Goal: Task Accomplishment & Management: Manage account settings

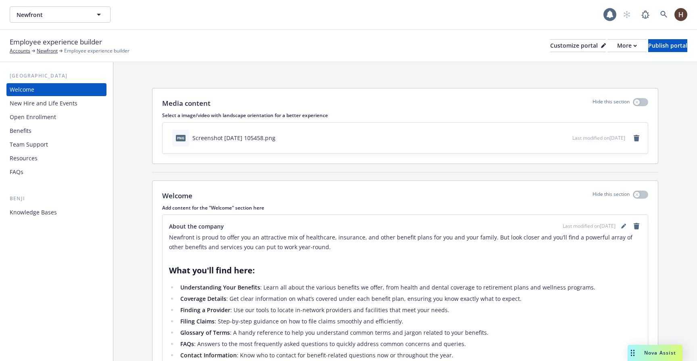
click at [80, 17] on span "Newfront" at bounding box center [52, 14] width 70 height 8
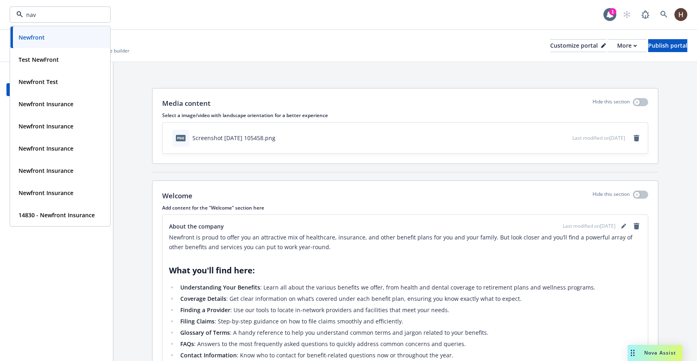
type input "navi"
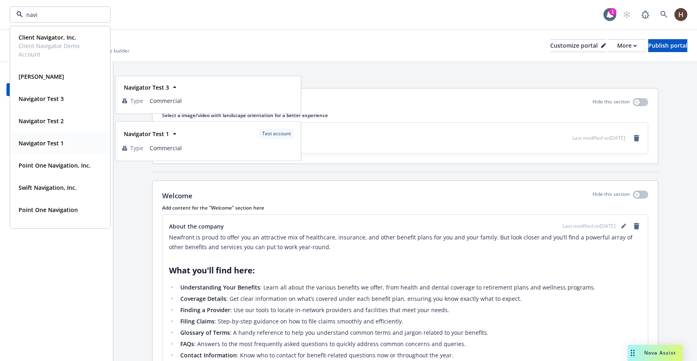
click at [61, 144] on strong "Navigator Test 1" at bounding box center [41, 143] width 45 height 8
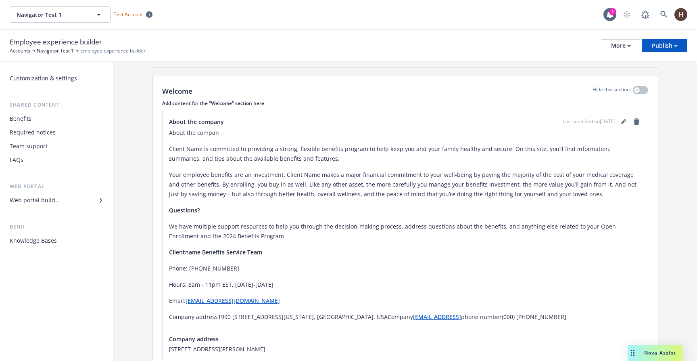
scroll to position [128, 0]
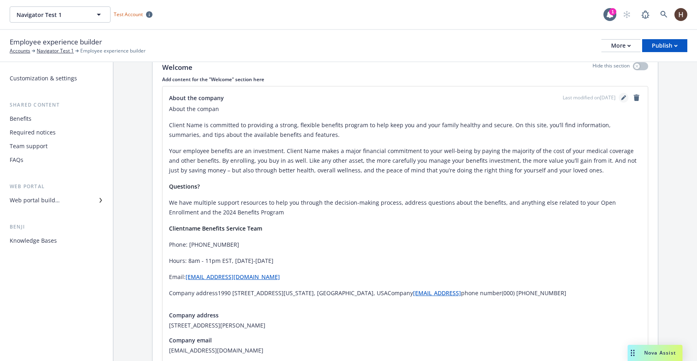
click at [620, 98] on link "editPencil" at bounding box center [624, 98] width 10 height 10
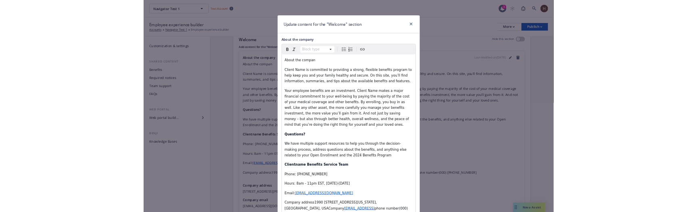
scroll to position [185, 0]
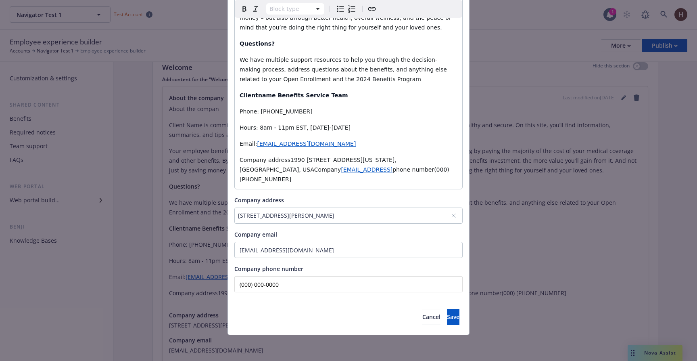
click at [349, 288] on input "(000) 000-0000" at bounding box center [348, 284] width 228 height 16
type input "(000) 000-0001"
click at [447, 320] on button "Save" at bounding box center [453, 317] width 13 height 16
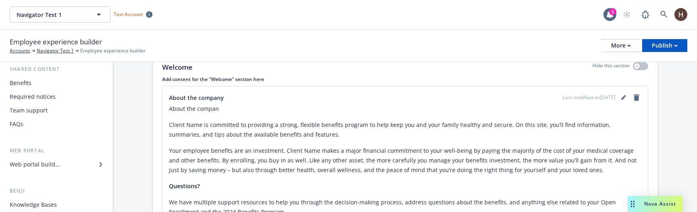
scroll to position [44, 0]
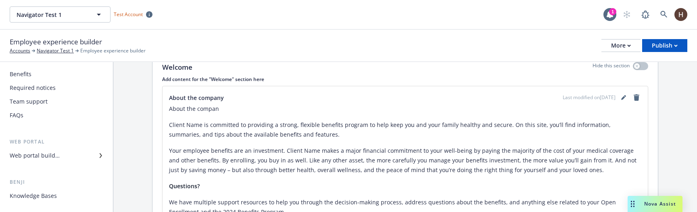
click at [79, 152] on div "Web portal builder" at bounding box center [57, 155] width 94 height 13
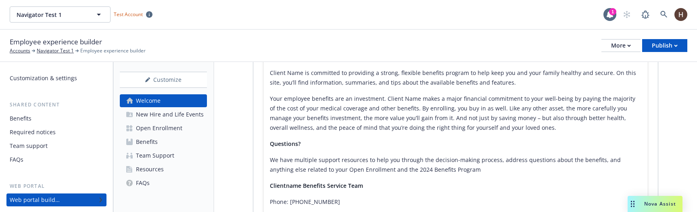
scroll to position [236, 0]
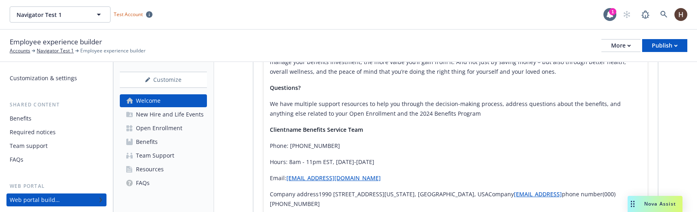
click at [180, 171] on link "Resources" at bounding box center [163, 169] width 87 height 13
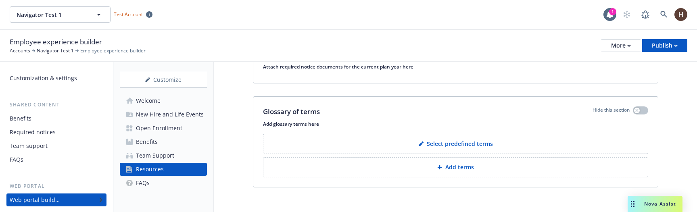
scroll to position [153, 0]
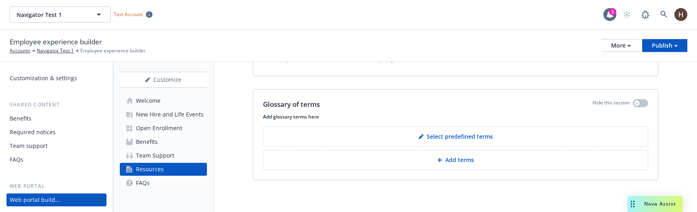
click at [350, 156] on button "Add terms" at bounding box center [455, 160] width 385 height 20
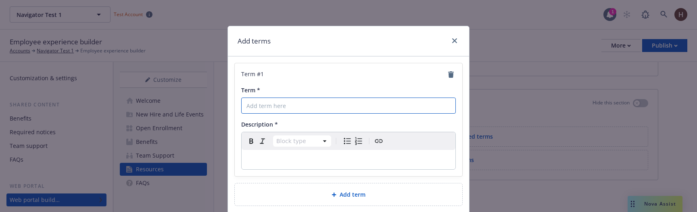
click at [340, 109] on input "Term *" at bounding box center [348, 106] width 215 height 16
type input "term1"
click at [304, 159] on p "editable markdown" at bounding box center [348, 160] width 204 height 10
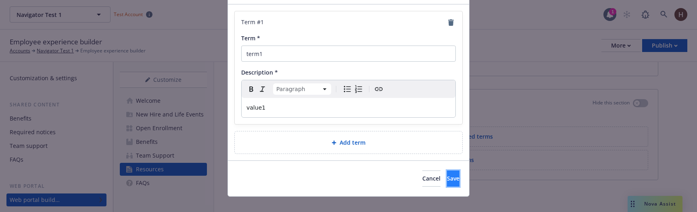
click at [447, 173] on button "Save" at bounding box center [453, 179] width 13 height 16
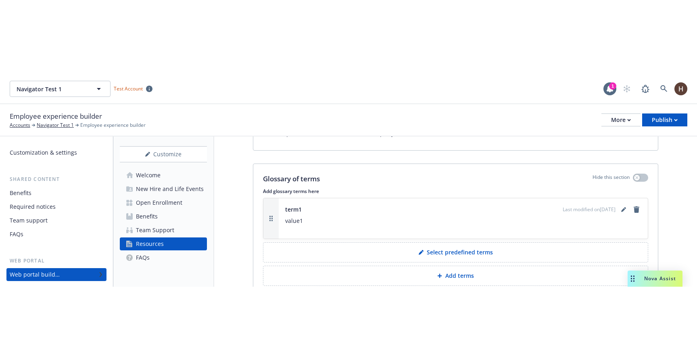
scroll to position [194, 0]
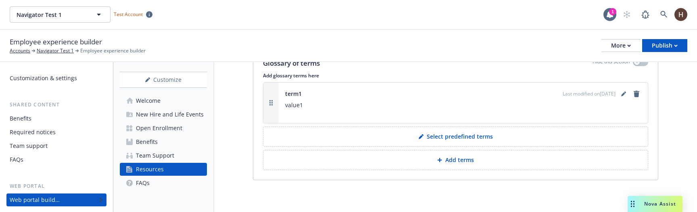
click at [182, 134] on link "Open Enrollment" at bounding box center [163, 128] width 87 height 13
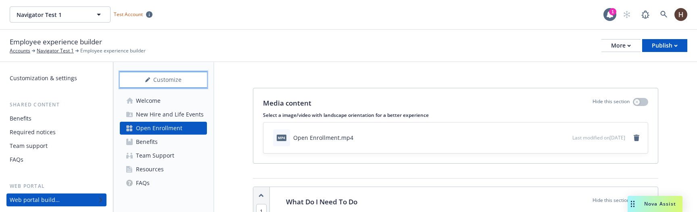
click at [186, 81] on div "Customize" at bounding box center [163, 79] width 87 height 15
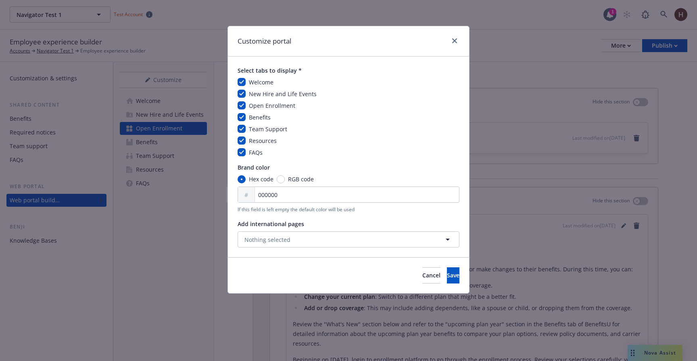
click at [254, 83] on span "Welcome" at bounding box center [261, 82] width 25 height 8
click at [253, 92] on span "New Hire and Life Events" at bounding box center [283, 94] width 68 height 8
click at [246, 96] on div "New Hire and Life Events" at bounding box center [282, 94] width 73 height 8
click at [245, 96] on input "checkbox" at bounding box center [242, 94] width 8 height 8
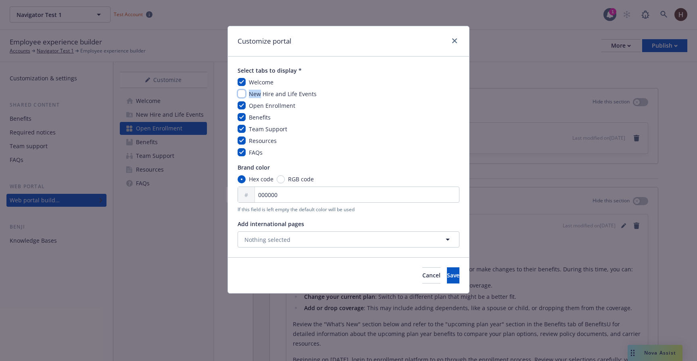
checkbox input "false"
click at [245, 84] on input "checkbox" at bounding box center [242, 82] width 8 height 8
checkbox input "false"
click at [422, 283] on button "Cancel" at bounding box center [431, 275] width 18 height 16
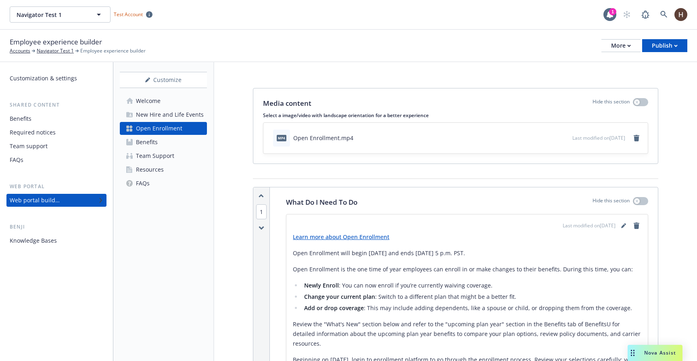
click at [149, 114] on div "New Hire and Life Events" at bounding box center [170, 114] width 68 height 13
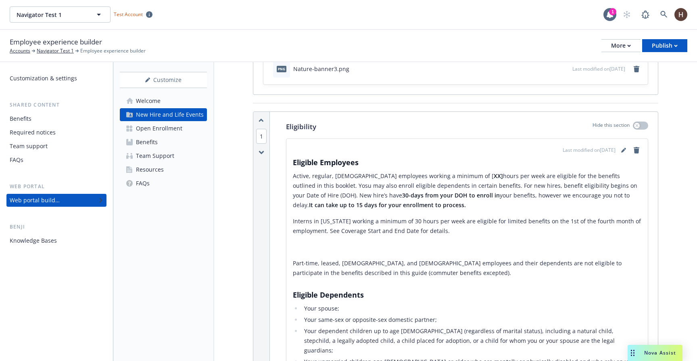
scroll to position [83, 0]
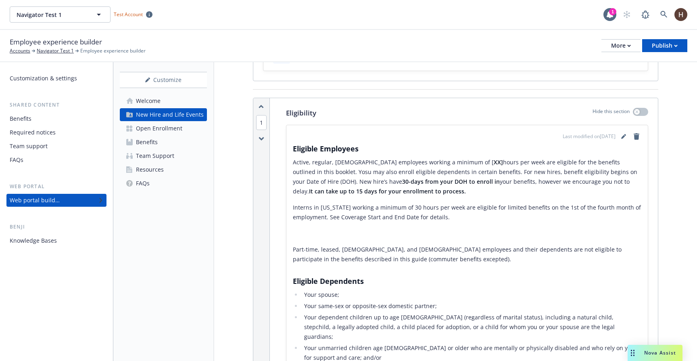
click at [144, 154] on div "Team Support" at bounding box center [155, 155] width 38 height 13
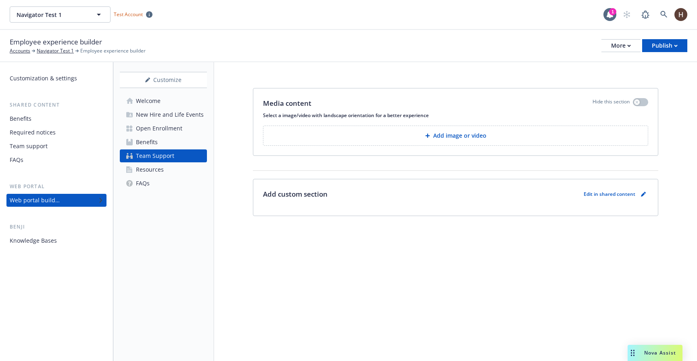
click at [156, 171] on div "Resources" at bounding box center [150, 169] width 28 height 13
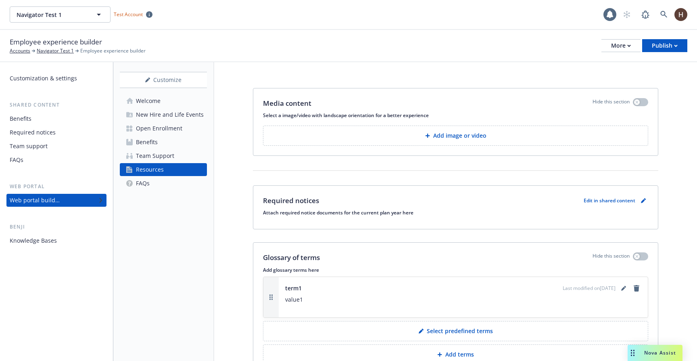
click at [152, 184] on link "FAQs" at bounding box center [163, 183] width 87 height 13
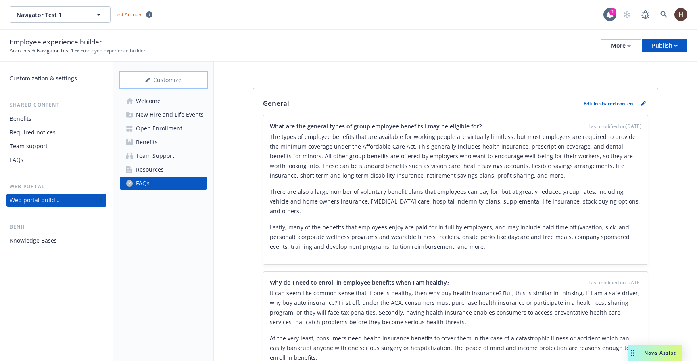
click at [188, 83] on div "Customize" at bounding box center [163, 79] width 87 height 15
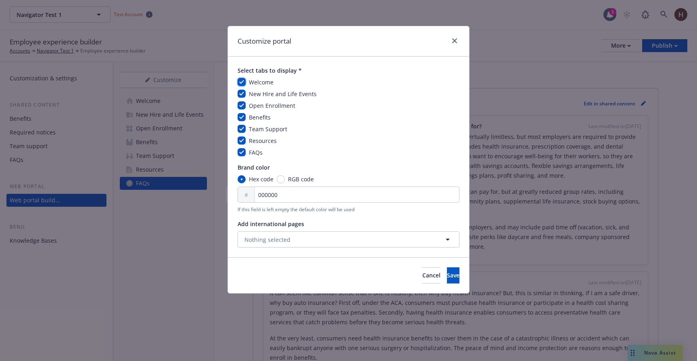
click at [240, 82] on input "checkbox" at bounding box center [242, 82] width 8 height 8
checkbox input "false"
click at [241, 100] on div "Welcome New Hire and Life Events Open Enrollment Benefits Team Support Resource…" at bounding box center [349, 117] width 222 height 79
click at [241, 96] on input "checkbox" at bounding box center [242, 94] width 8 height 8
checkbox input "false"
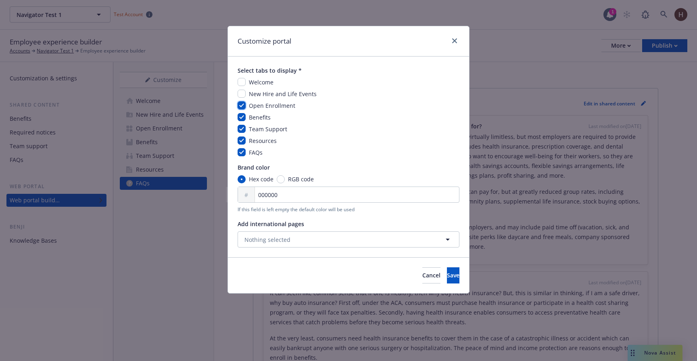
click at [241, 102] on input "checkbox" at bounding box center [242, 105] width 8 height 8
checkbox input "false"
click at [241, 123] on div "Welcome New Hire and Life Events Open Enrollment Benefits Team Support Resource…" at bounding box center [349, 117] width 222 height 79
click at [241, 130] on input "checkbox" at bounding box center [242, 129] width 8 height 8
checkbox input "false"
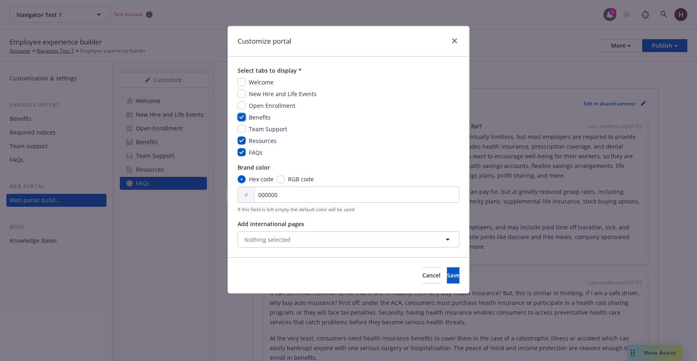
click at [241, 119] on input "checkbox" at bounding box center [242, 117] width 8 height 8
checkbox input "false"
click at [241, 138] on input "checkbox" at bounding box center [242, 140] width 8 height 8
checkbox input "false"
click at [241, 149] on input "checkbox" at bounding box center [242, 152] width 8 height 8
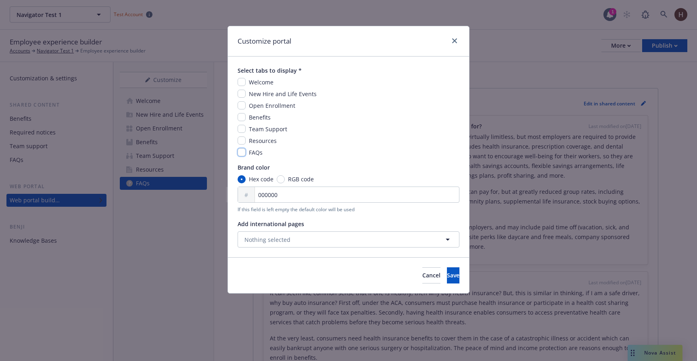
checkbox input "false"
click at [447, 283] on button "Save" at bounding box center [453, 275] width 13 height 16
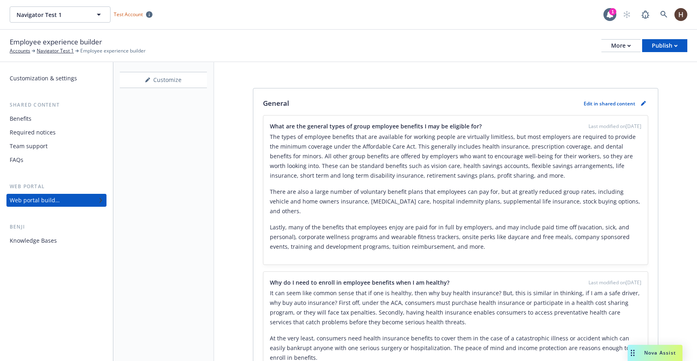
click at [44, 119] on div "Benefits" at bounding box center [57, 118] width 94 height 13
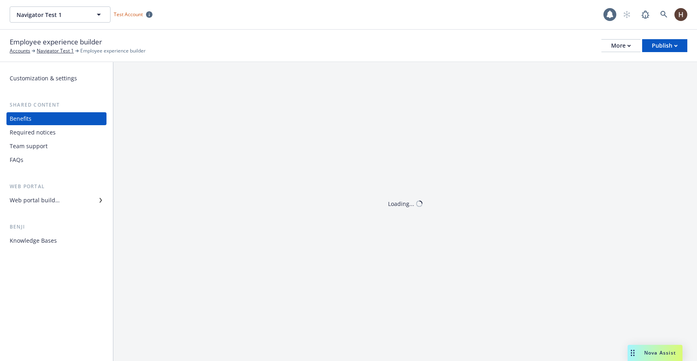
click at [48, 132] on div "Required notices" at bounding box center [33, 132] width 46 height 13
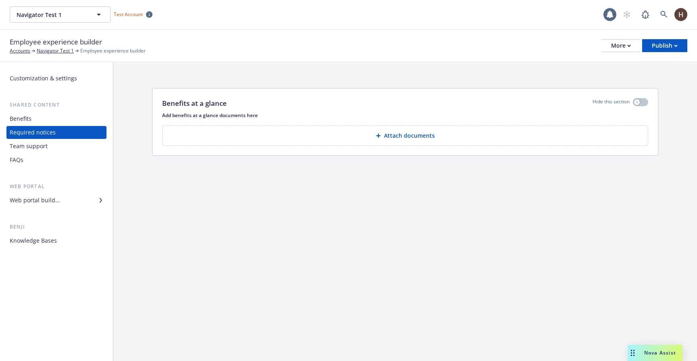
click at [47, 142] on div "Team support" at bounding box center [57, 146] width 94 height 13
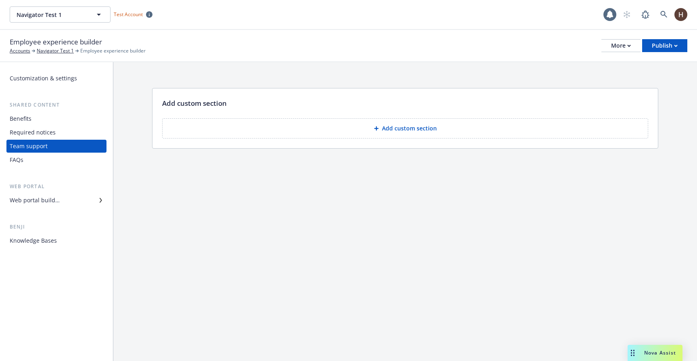
click at [42, 155] on div "FAQs" at bounding box center [57, 159] width 94 height 13
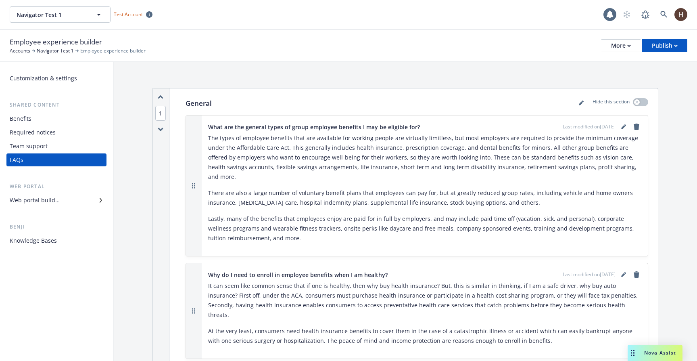
click at [54, 150] on div "Team support" at bounding box center [57, 146] width 94 height 13
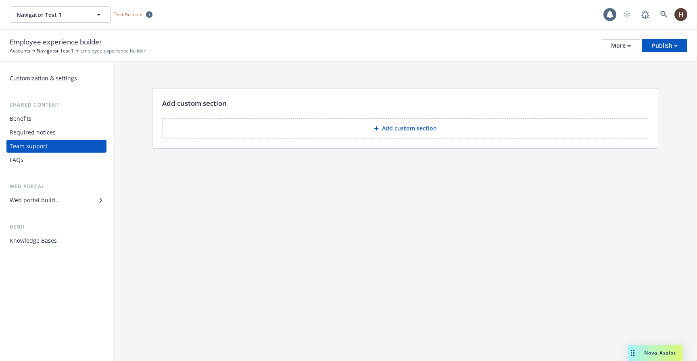
click at [61, 138] on div "Required notices" at bounding box center [57, 132] width 94 height 13
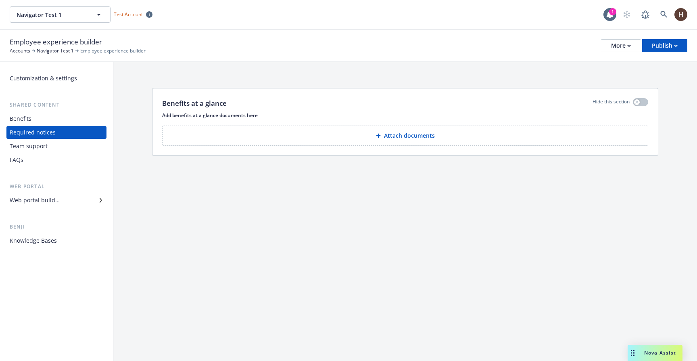
click at [51, 153] on div "Benefits Required notices Team support FAQs" at bounding box center [56, 139] width 100 height 54
click at [56, 148] on div "Team support" at bounding box center [57, 146] width 94 height 13
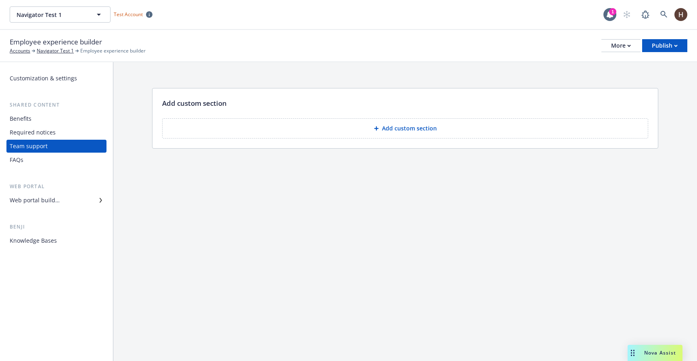
click at [45, 158] on div "FAQs" at bounding box center [57, 159] width 94 height 13
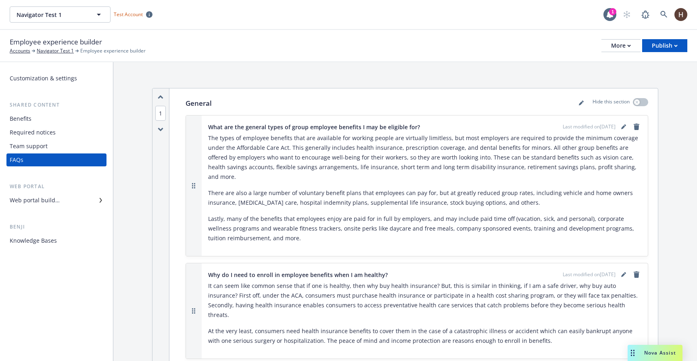
click at [82, 200] on div "Web portal builder" at bounding box center [57, 200] width 94 height 13
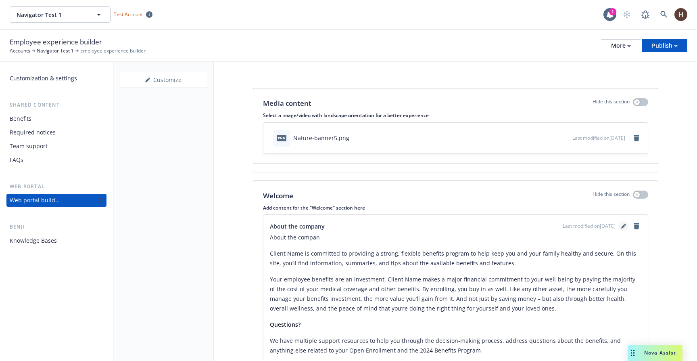
click at [624, 227] on icon "editPencil" at bounding box center [623, 225] width 5 height 5
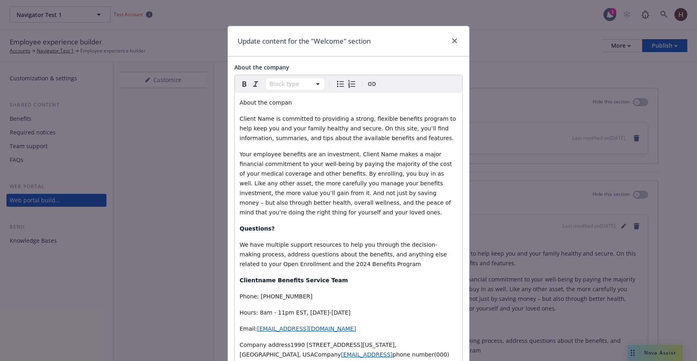
scroll to position [185, 0]
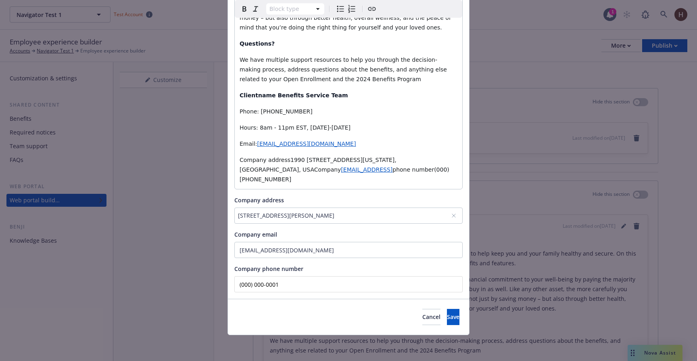
click at [311, 284] on input "(000) 000-0001" at bounding box center [348, 284] width 228 height 16
type input "(000) 000-0002"
click at [447, 313] on button "Save" at bounding box center [453, 317] width 13 height 16
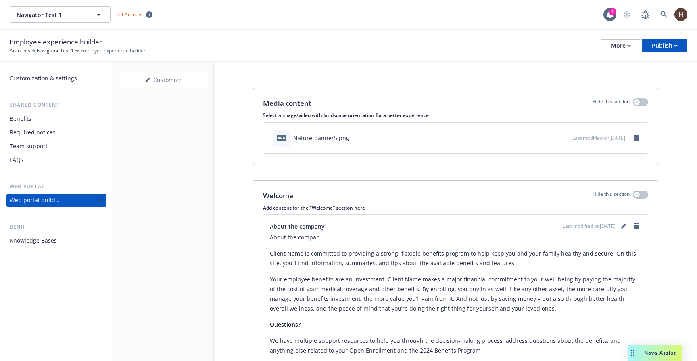
click at [62, 159] on div "FAQs" at bounding box center [57, 159] width 94 height 13
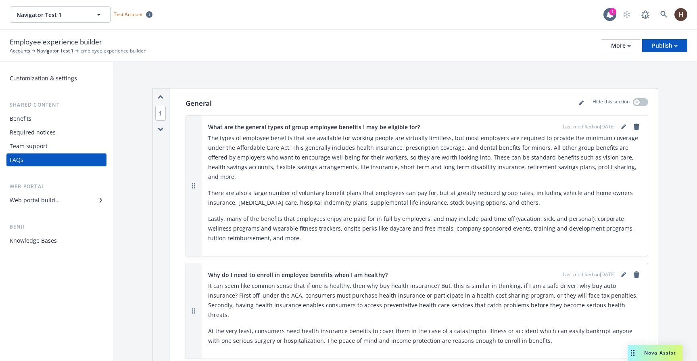
click at [57, 201] on div "Web portal builder" at bounding box center [35, 200] width 50 height 13
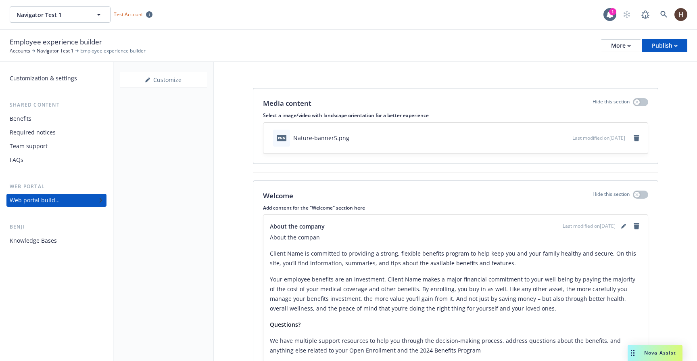
click at [23, 156] on div "FAQs" at bounding box center [17, 159] width 14 height 13
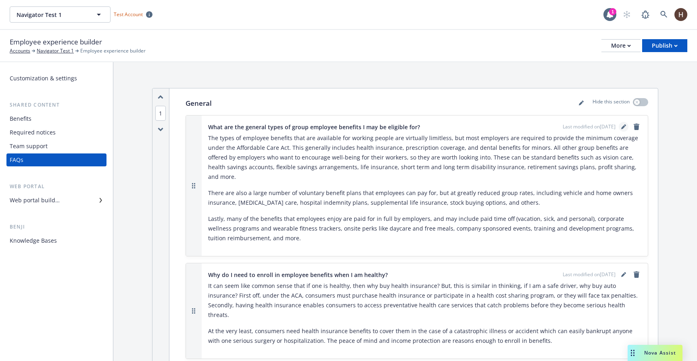
click at [620, 129] on link "editPencil" at bounding box center [624, 127] width 10 height 10
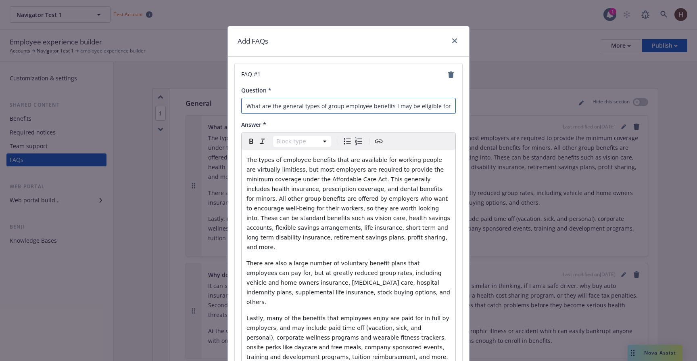
click at [449, 107] on input "What are the general types of group employee benefits I may be eligible for?" at bounding box center [348, 106] width 215 height 16
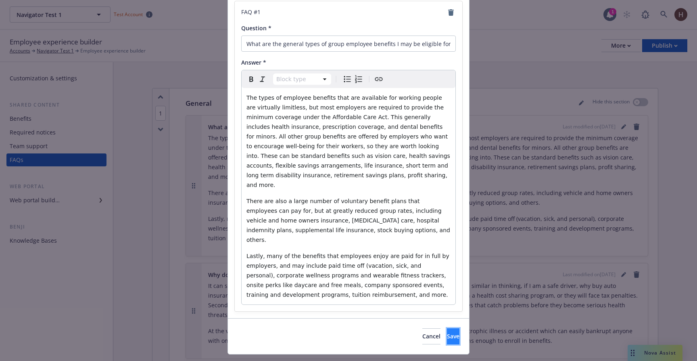
click at [447, 328] on button "Save" at bounding box center [453, 336] width 13 height 16
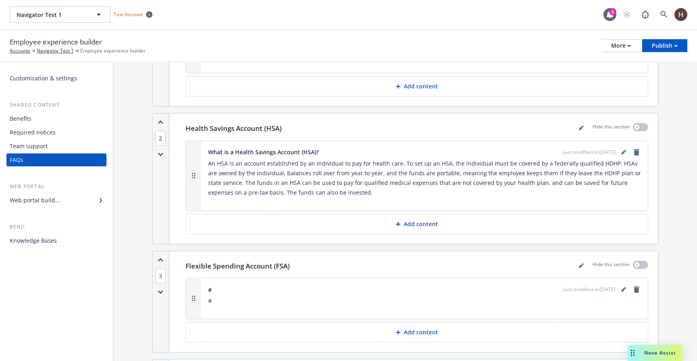
scroll to position [0, 0]
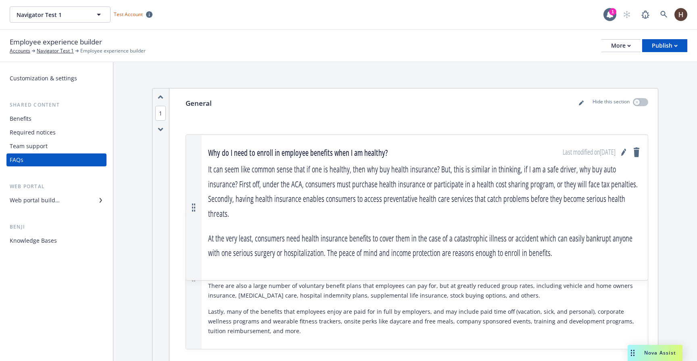
drag, startPoint x: 198, startPoint y: 290, endPoint x: 208, endPoint y: 165, distance: 124.6
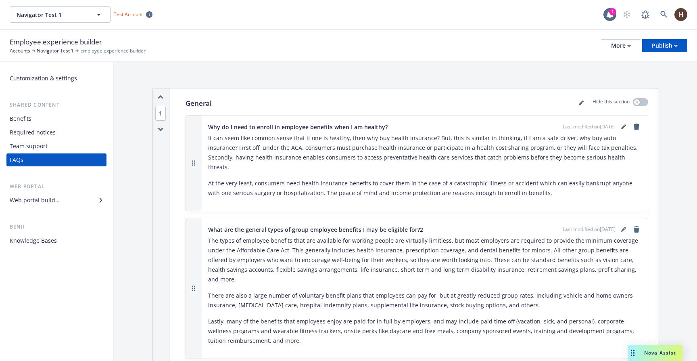
scroll to position [73, 0]
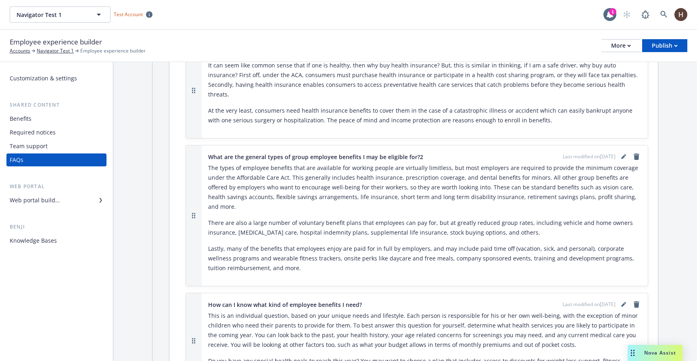
click at [53, 198] on div "Web portal builder" at bounding box center [35, 200] width 50 height 13
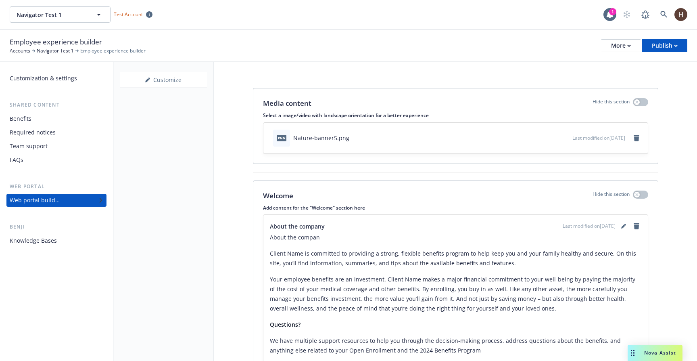
click at [166, 91] on div "Customize" at bounding box center [163, 83] width 87 height 23
click at [170, 86] on div "Customize" at bounding box center [163, 79] width 87 height 15
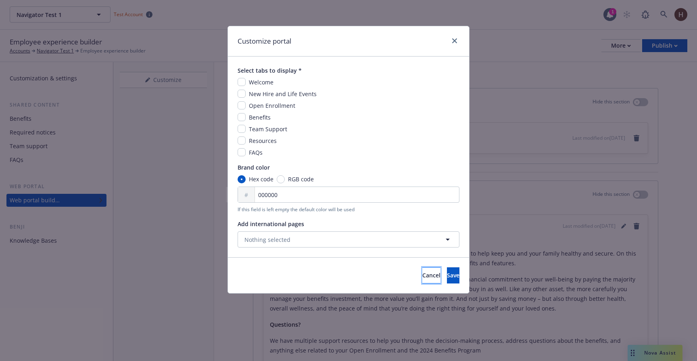
click at [422, 269] on button "Cancel" at bounding box center [431, 275] width 18 height 16
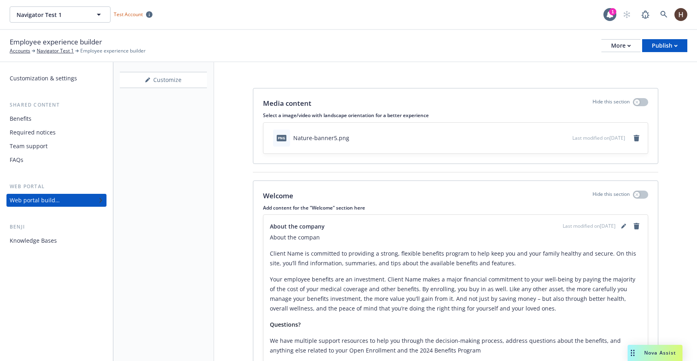
click at [44, 128] on div "Required notices" at bounding box center [33, 132] width 46 height 13
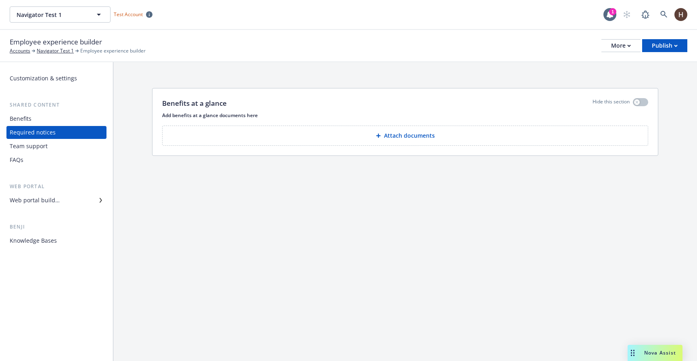
click at [255, 129] on button "Attach documents" at bounding box center [405, 135] width 486 height 20
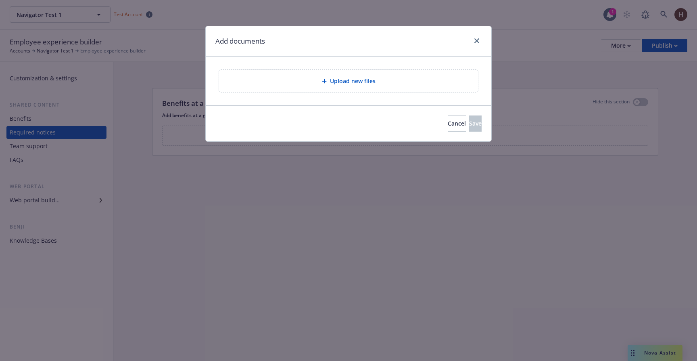
click at [351, 90] on div "Upload new files" at bounding box center [348, 81] width 259 height 22
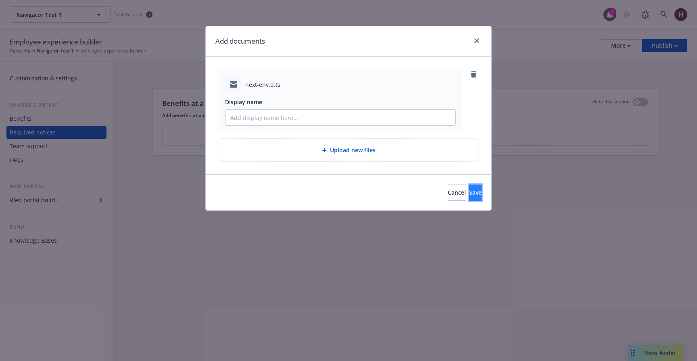
click at [469, 190] on span "Save" at bounding box center [475, 192] width 13 height 8
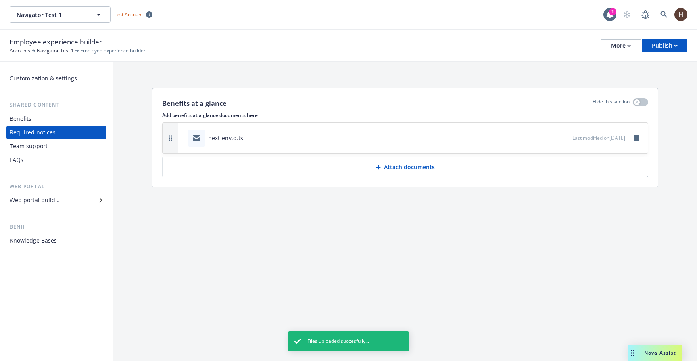
click at [61, 201] on div "Web portal builder" at bounding box center [57, 200] width 94 height 13
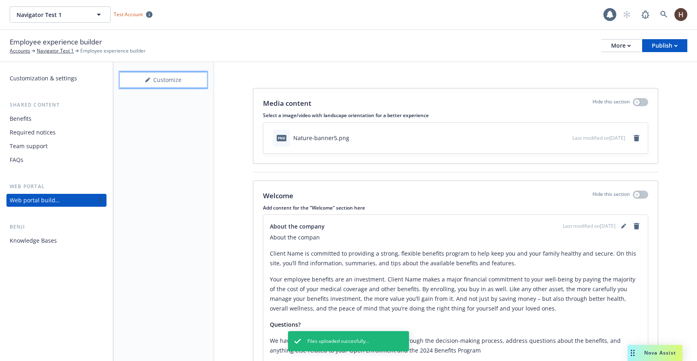
click at [160, 75] on div "Customize" at bounding box center [163, 79] width 87 height 15
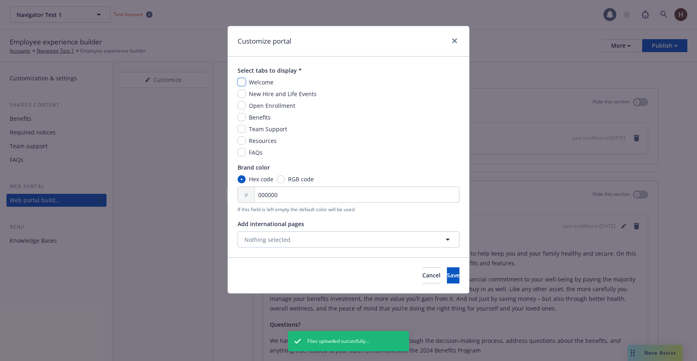
click at [244, 83] on input "checkbox" at bounding box center [242, 82] width 8 height 8
checkbox input "true"
click at [244, 95] on input "checkbox" at bounding box center [242, 94] width 8 height 8
checkbox input "true"
click at [244, 104] on input "checkbox" at bounding box center [242, 105] width 8 height 8
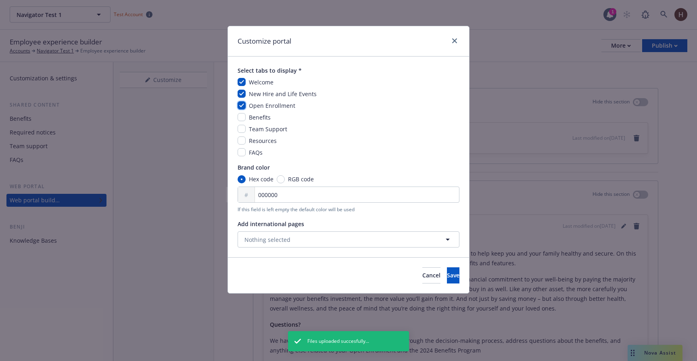
checkbox input "true"
click at [243, 113] on input "checkbox" at bounding box center [242, 117] width 8 height 8
checkbox input "true"
click at [242, 132] on input "checkbox" at bounding box center [242, 129] width 8 height 8
checkbox input "true"
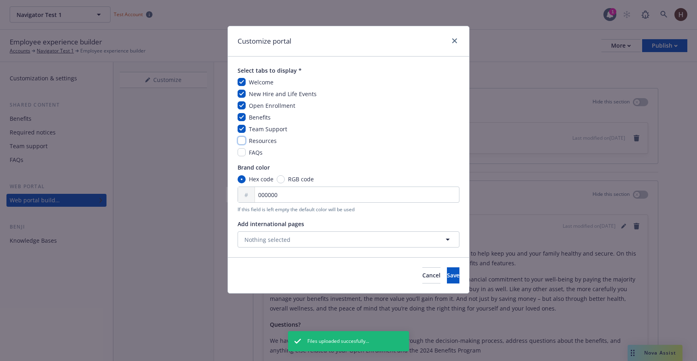
click at [240, 141] on input "checkbox" at bounding box center [242, 140] width 8 height 8
checkbox input "true"
click at [240, 150] on input "checkbox" at bounding box center [242, 152] width 8 height 8
checkbox input "true"
click at [447, 272] on button "Save" at bounding box center [453, 275] width 13 height 16
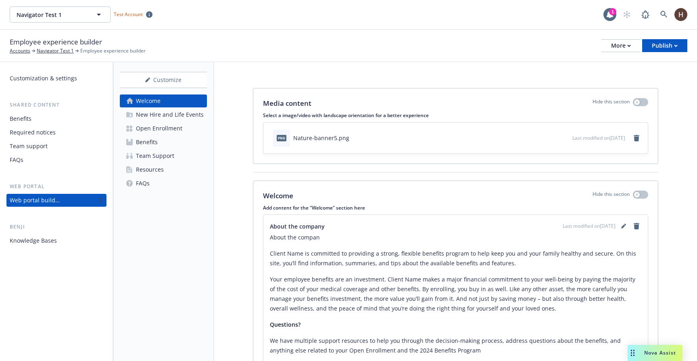
click at [180, 175] on link "Resources" at bounding box center [163, 169] width 87 height 13
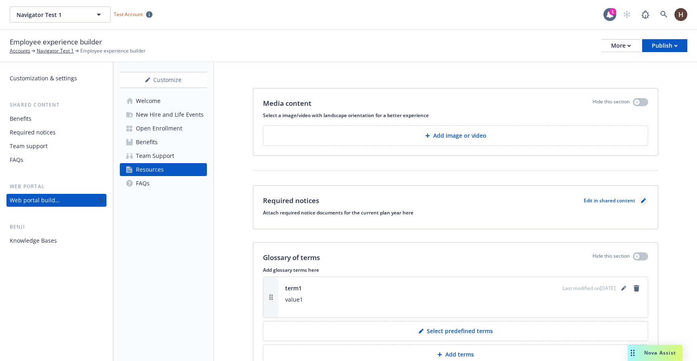
click at [645, 199] on icon "pencil" at bounding box center [643, 200] width 5 height 5
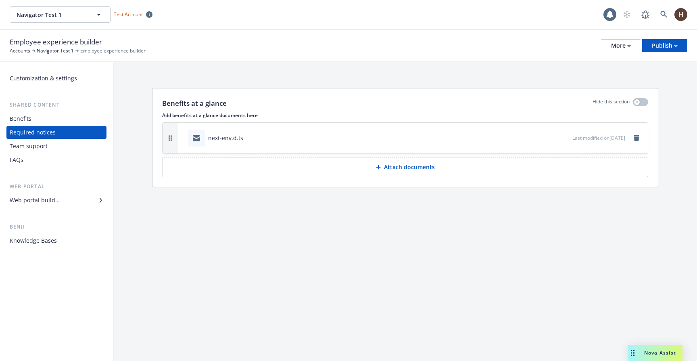
click at [72, 197] on div "Web portal builder" at bounding box center [57, 200] width 94 height 13
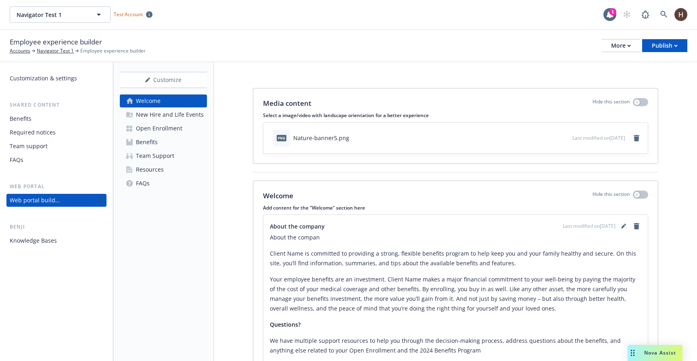
click at [73, 161] on div "FAQs" at bounding box center [57, 159] width 94 height 13
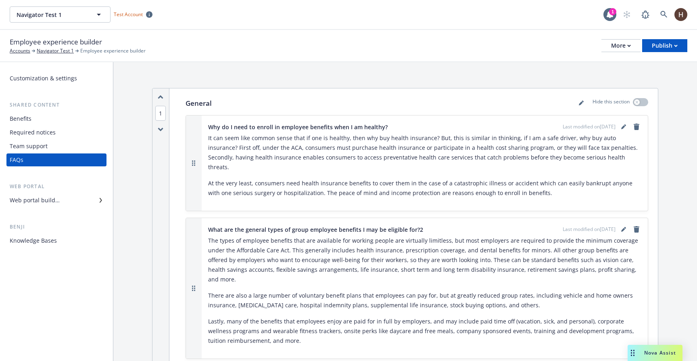
click at [71, 193] on div "Web portal Web portal builder" at bounding box center [56, 194] width 100 height 24
click at [66, 200] on div "Web portal builder" at bounding box center [57, 200] width 94 height 13
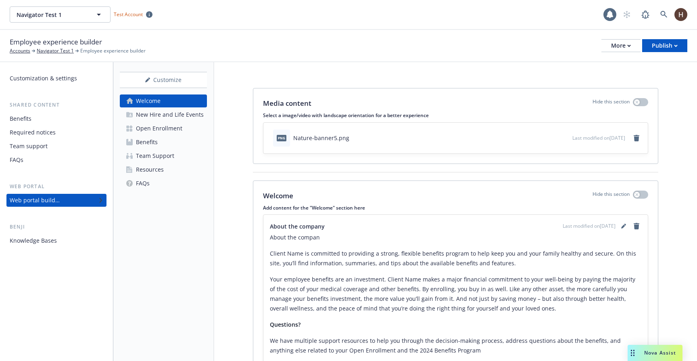
click at [140, 177] on div "FAQs" at bounding box center [143, 183] width 14 height 13
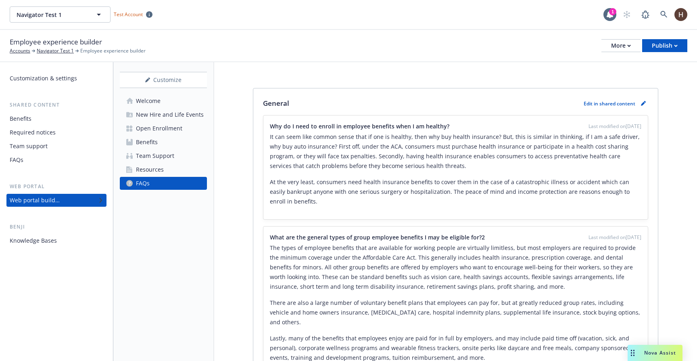
scroll to position [15, 0]
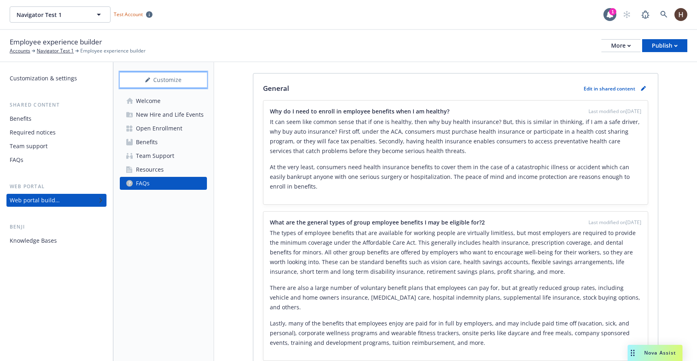
click at [167, 80] on div "Customize" at bounding box center [163, 79] width 87 height 15
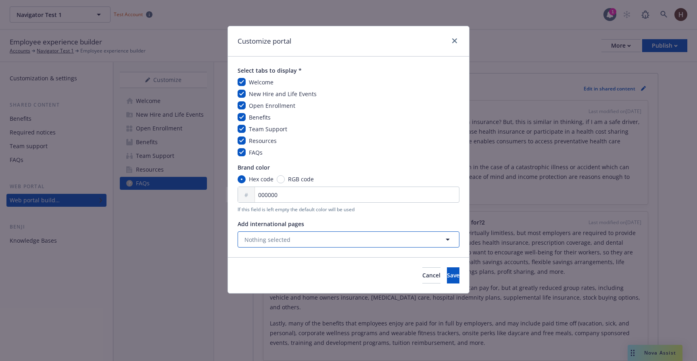
click at [357, 243] on button "Nothing selected" at bounding box center [349, 239] width 222 height 16
click at [329, 275] on div "[GEOGRAPHIC_DATA]" at bounding box center [354, 279] width 199 height 12
checkbox input "true"
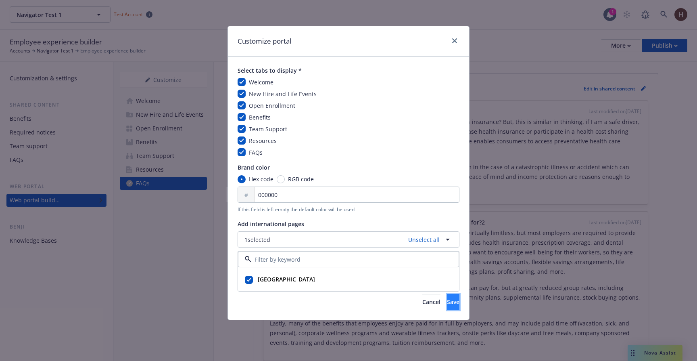
click at [447, 297] on button "Save" at bounding box center [453, 302] width 13 height 16
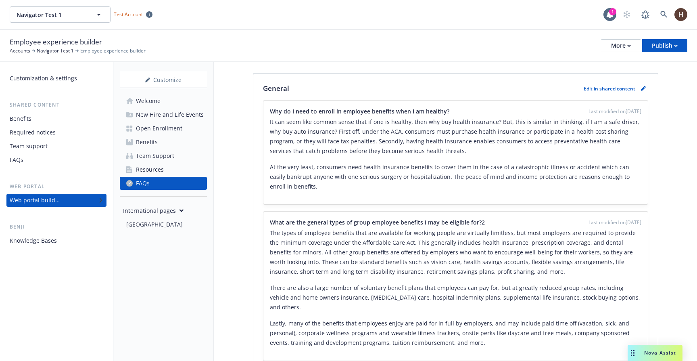
click at [151, 222] on div "[GEOGRAPHIC_DATA]" at bounding box center [164, 224] width 77 height 13
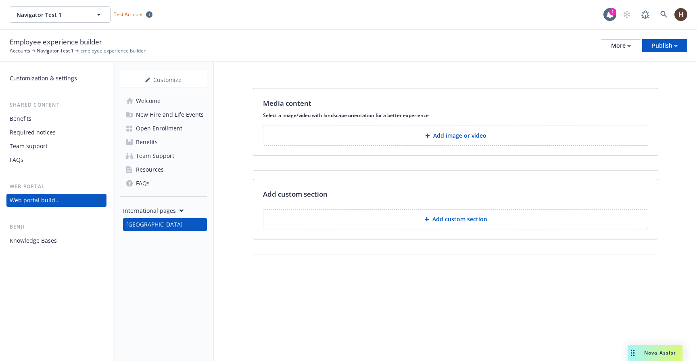
click at [392, 233] on div "Add custom section Add custom section" at bounding box center [455, 209] width 405 height 60
click at [403, 223] on button "Add custom section" at bounding box center [455, 219] width 385 height 20
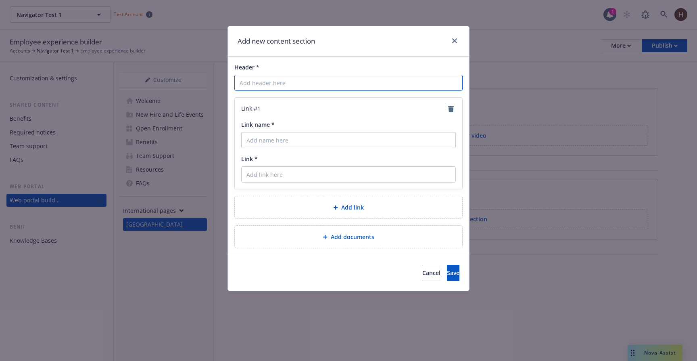
click at [357, 81] on input "Header *" at bounding box center [348, 83] width 228 height 16
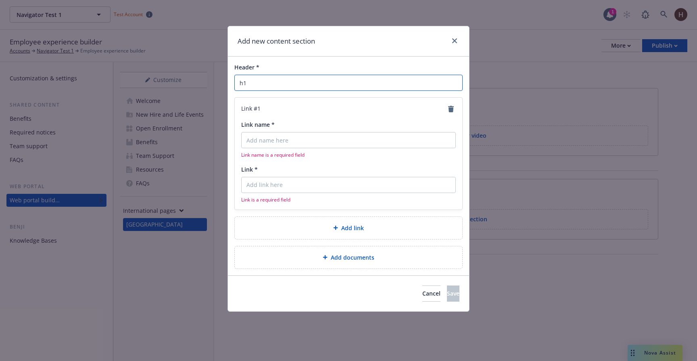
type input "h1"
click at [343, 138] on input "Link name *" at bounding box center [348, 140] width 215 height 16
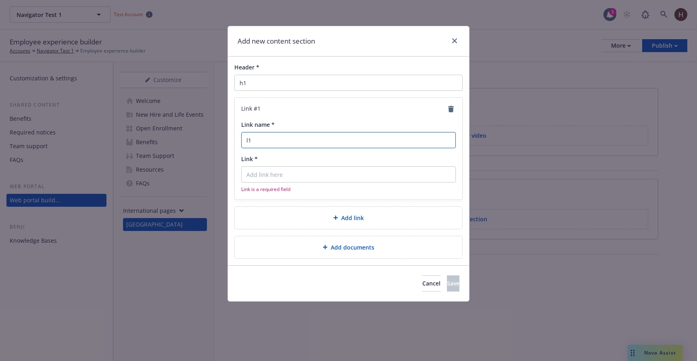
type input "l1"
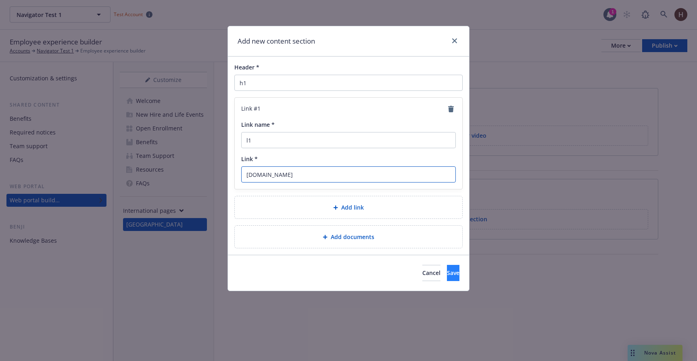
type input "[DOMAIN_NAME]"
click at [447, 278] on button "Save" at bounding box center [453, 273] width 13 height 16
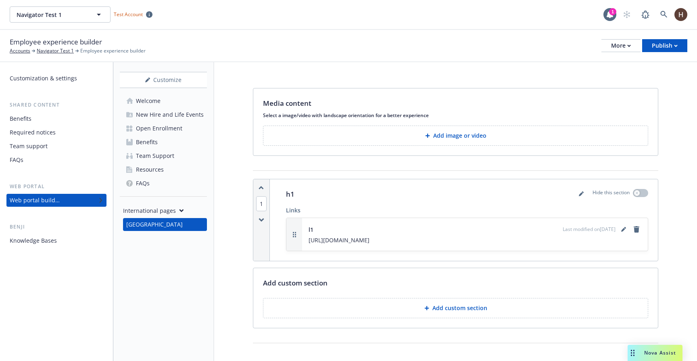
click at [427, 309] on icon at bounding box center [426, 308] width 4 height 4
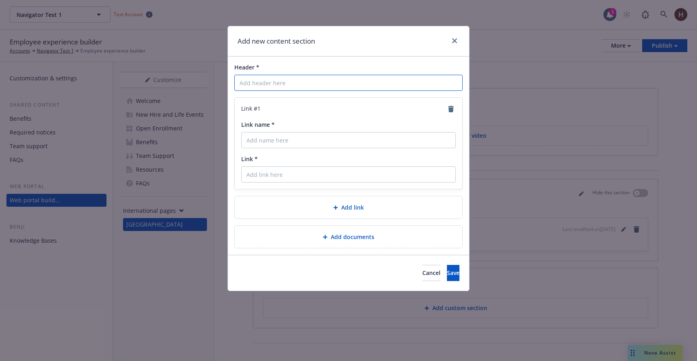
click at [366, 85] on input "Header *" at bounding box center [348, 83] width 228 height 16
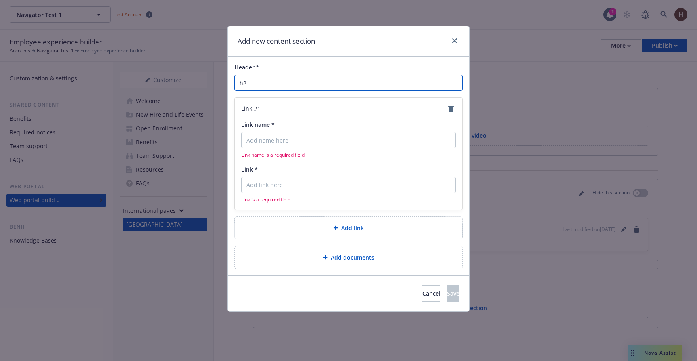
type input "h2"
click at [331, 135] on input "Link name *" at bounding box center [348, 140] width 215 height 16
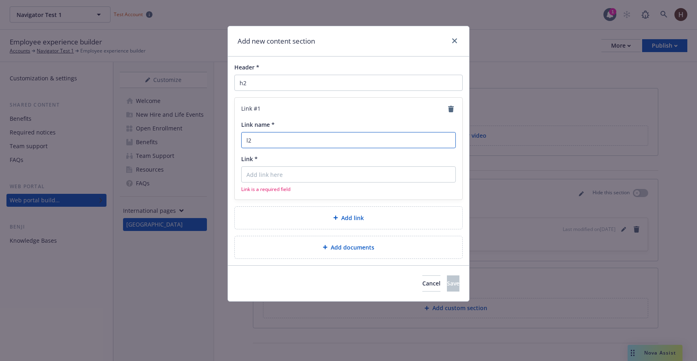
type input "l2"
click at [310, 181] on input "Link *" at bounding box center [348, 174] width 215 height 16
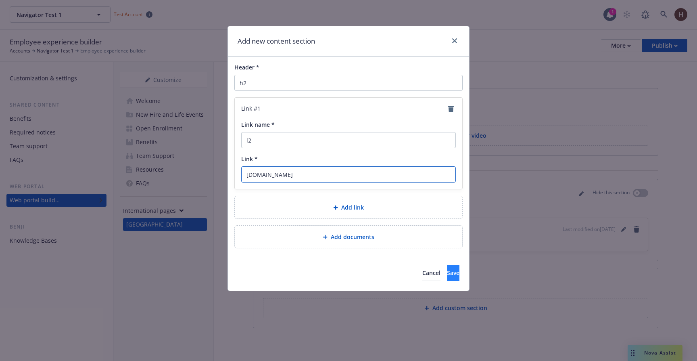
type input "[DOMAIN_NAME]"
click at [447, 271] on button "Save" at bounding box center [453, 273] width 13 height 16
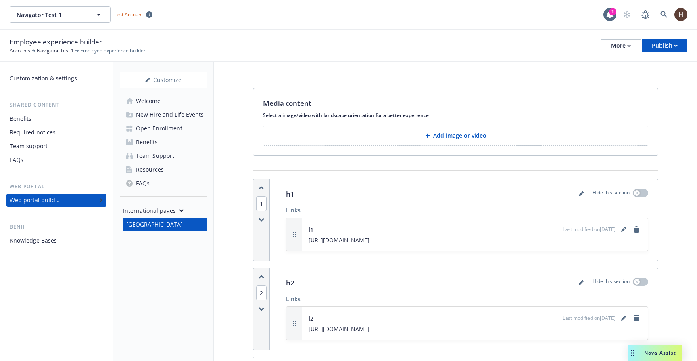
click at [261, 277] on icon "button" at bounding box center [262, 276] width 6 height 4
click at [613, 51] on div "More" at bounding box center [621, 46] width 20 height 12
click at [182, 79] on div "Customize" at bounding box center [163, 79] width 87 height 15
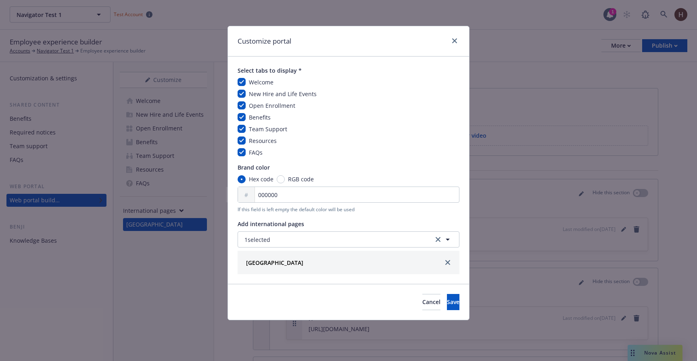
click at [452, 262] on link "close" at bounding box center [448, 262] width 10 height 10
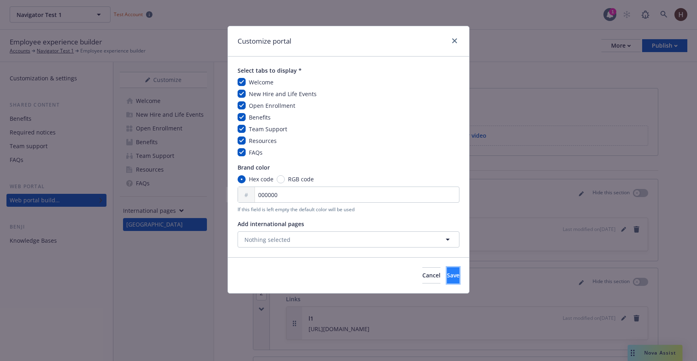
click at [447, 272] on button "Save" at bounding box center [453, 275] width 13 height 16
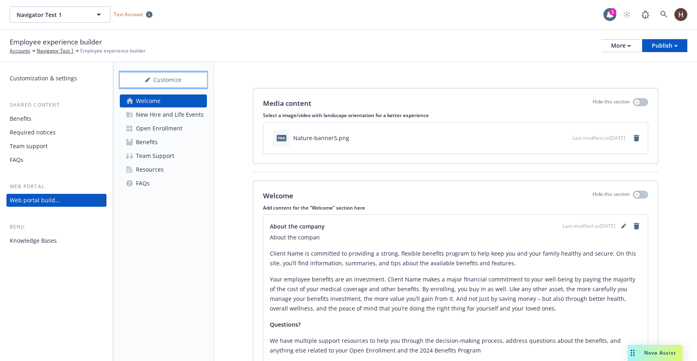
click at [182, 80] on div "Customize" at bounding box center [163, 79] width 87 height 15
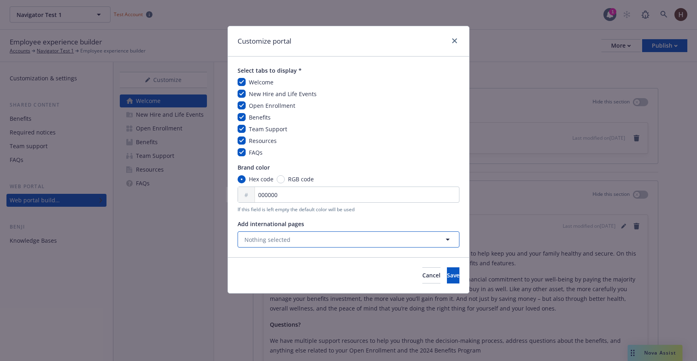
click at [309, 241] on button "Nothing selected" at bounding box center [349, 239] width 222 height 16
click at [246, 280] on input "checkbox" at bounding box center [249, 279] width 8 height 8
checkbox input "true"
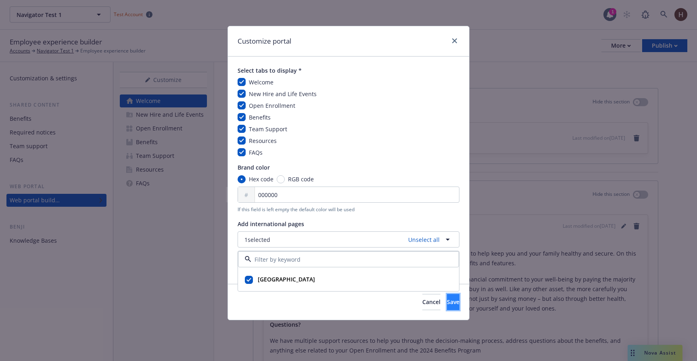
click at [447, 299] on button "Save" at bounding box center [453, 302] width 13 height 16
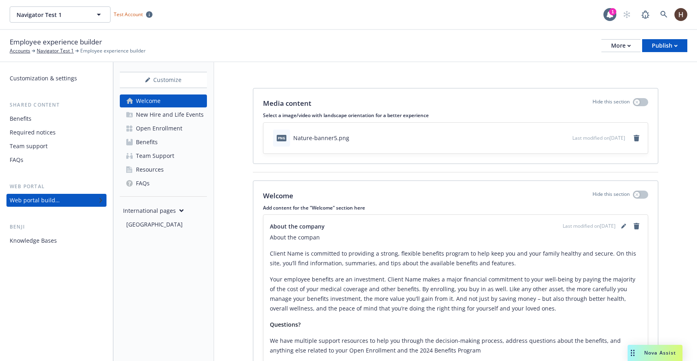
click at [179, 225] on div "[GEOGRAPHIC_DATA]" at bounding box center [164, 224] width 77 height 13
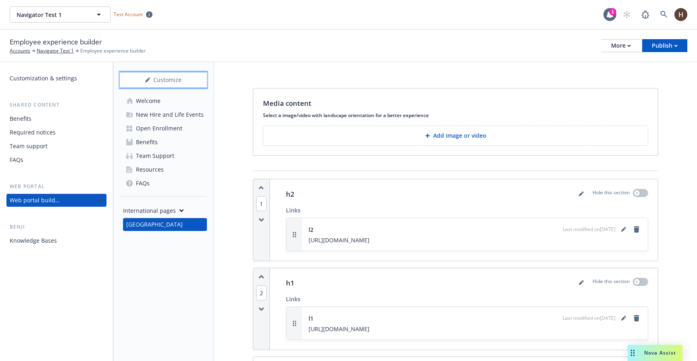
click at [171, 83] on div "Customize" at bounding box center [163, 79] width 87 height 15
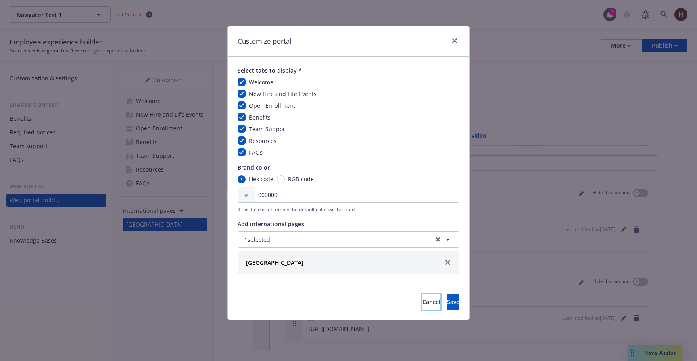
click at [422, 298] on span "Cancel" at bounding box center [431, 302] width 18 height 8
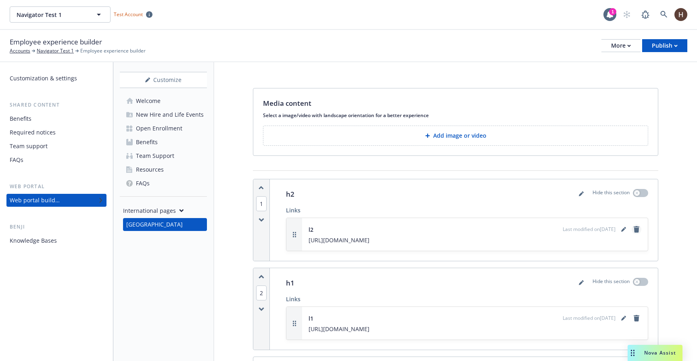
click at [634, 230] on icon "remove" at bounding box center [637, 229] width 6 height 6
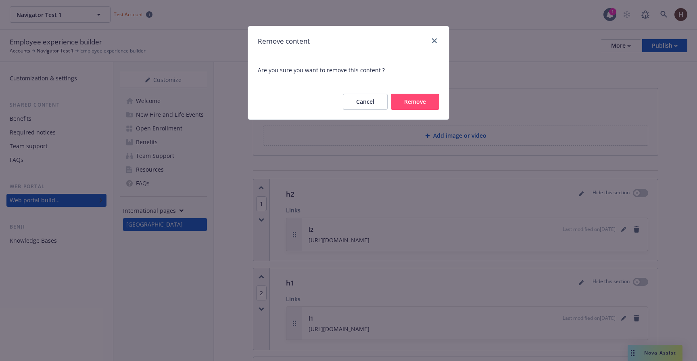
click at [428, 99] on button "Remove" at bounding box center [415, 102] width 48 height 16
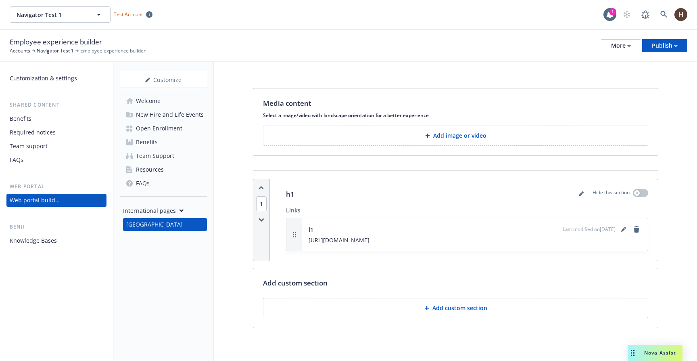
click at [638, 235] on div "l1 Last modified on [DATE] [URL][DOMAIN_NAME]" at bounding box center [475, 234] width 333 height 20
click at [638, 231] on icon "remove" at bounding box center [637, 229] width 6 height 6
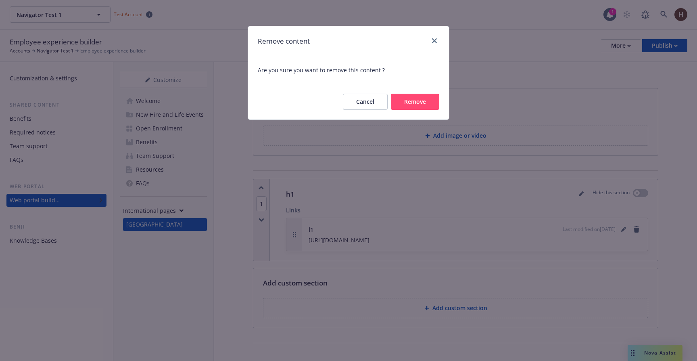
click at [425, 106] on button "Remove" at bounding box center [415, 102] width 48 height 16
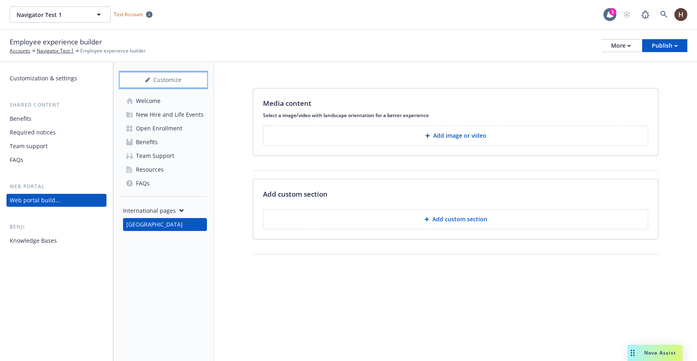
click at [188, 75] on div "Customize" at bounding box center [163, 79] width 87 height 15
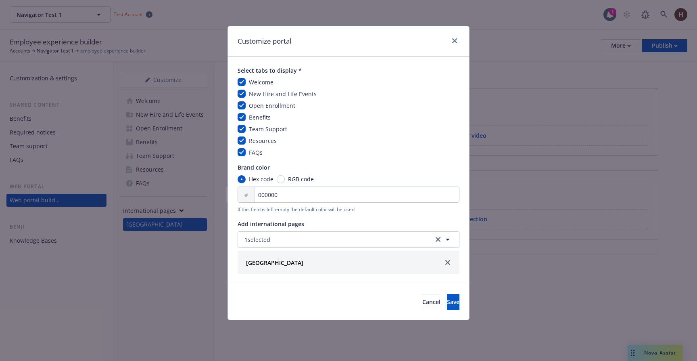
click at [452, 264] on div at bounding box center [448, 262] width 10 height 10
click at [442, 262] on div at bounding box center [447, 262] width 13 height 13
click at [447, 262] on icon "close" at bounding box center [447, 262] width 5 height 5
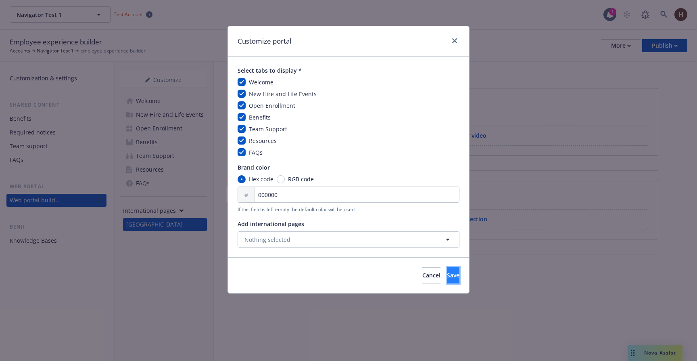
click at [447, 280] on button "Save" at bounding box center [453, 275] width 13 height 16
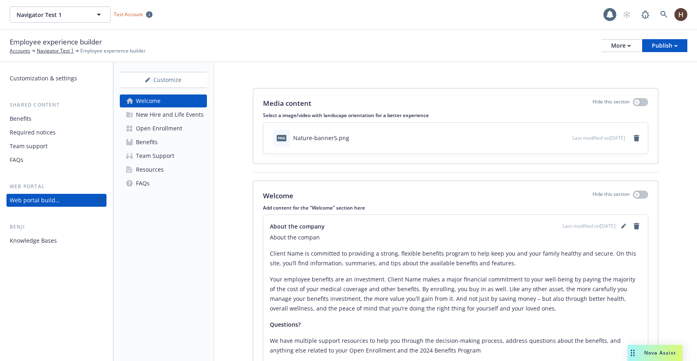
click at [170, 165] on link "Resources" at bounding box center [163, 169] width 87 height 13
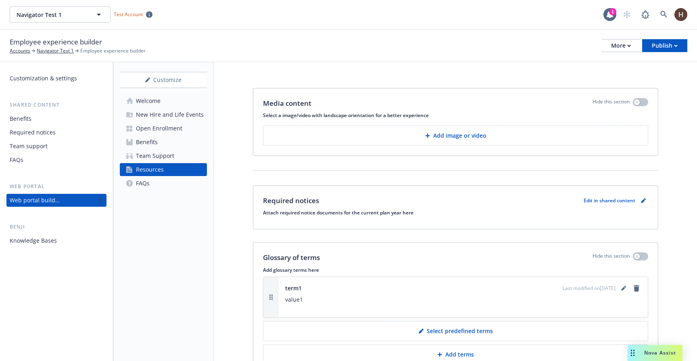
click at [180, 100] on link "Welcome" at bounding box center [163, 100] width 87 height 13
